Goal: Transaction & Acquisition: Book appointment/travel/reservation

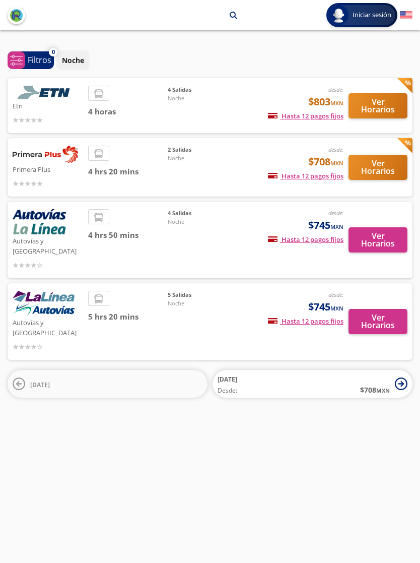
click at [201, 175] on div "2 Salidas Noche" at bounding box center [203, 167] width 71 height 43
click at [33, 173] on p "Primera Plus" at bounding box center [48, 169] width 71 height 12
click at [380, 176] on button "Ver Horarios" at bounding box center [378, 167] width 59 height 25
click at [379, 105] on button "Ver Horarios" at bounding box center [378, 105] width 59 height 25
click at [371, 232] on button "Ver Horarios" at bounding box center [378, 239] width 59 height 25
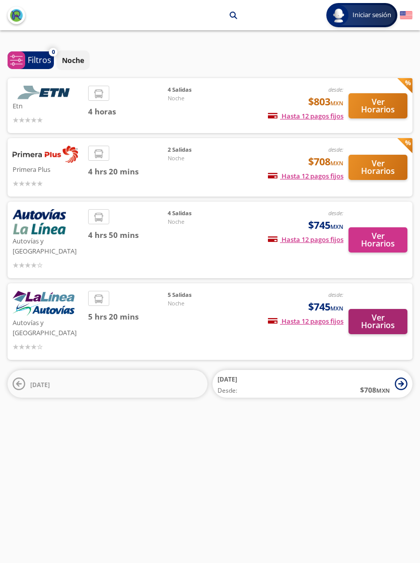
click at [374, 309] on button "Ver Horarios" at bounding box center [378, 321] width 59 height 25
